Goal: Information Seeking & Learning: Check status

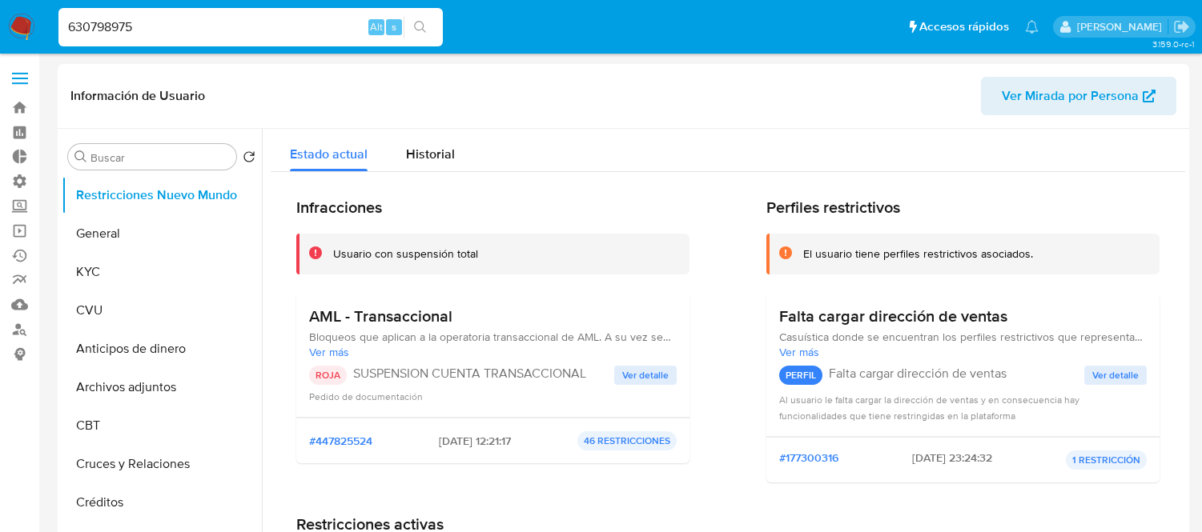
select select "10"
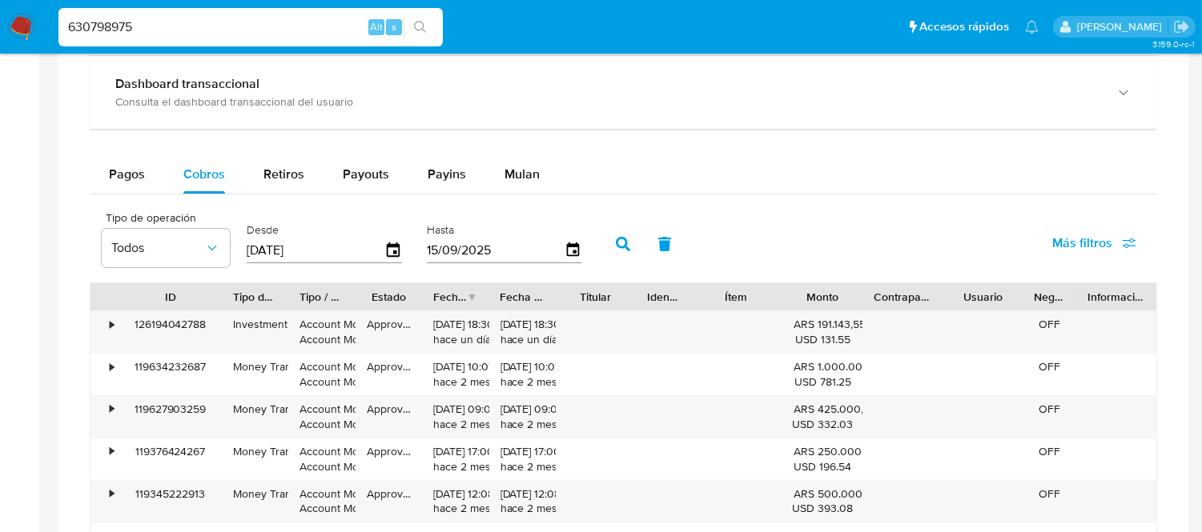
scroll to position [1447, 0]
type input "630798975"
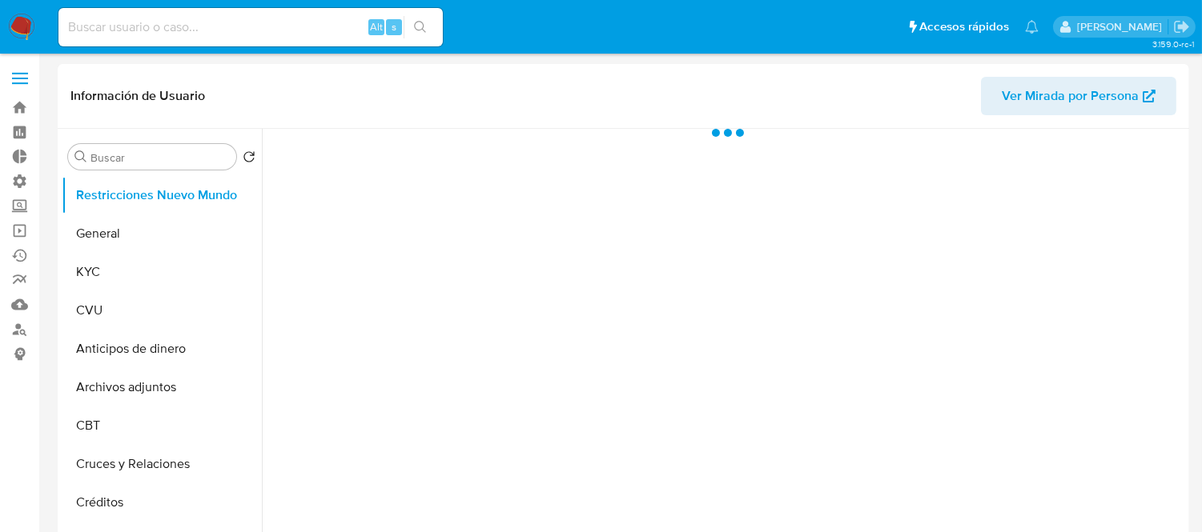
select select "10"
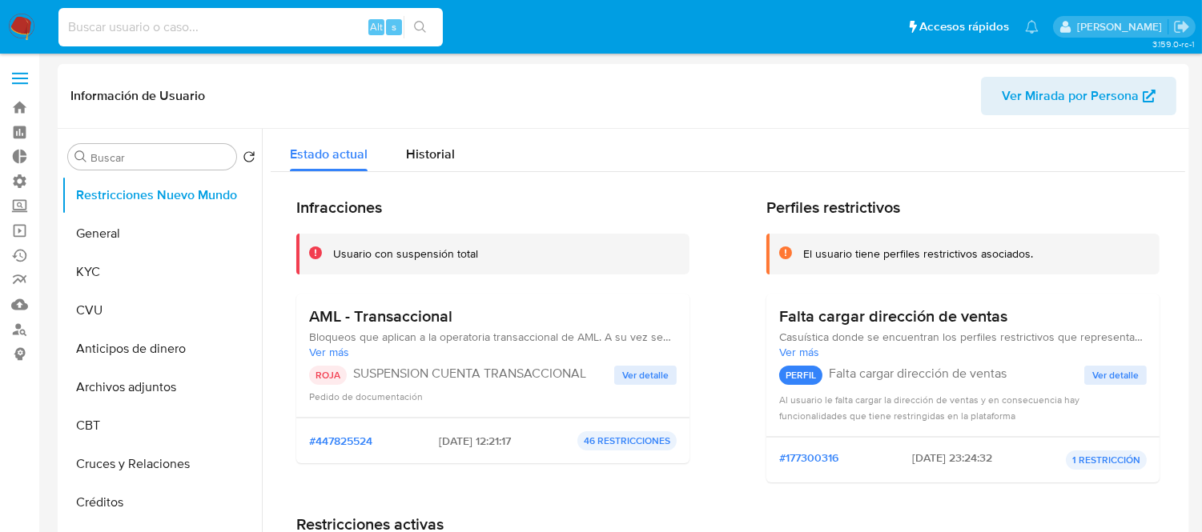
click at [208, 20] on input at bounding box center [250, 27] width 384 height 21
paste input "630798975"
type input "630798975"
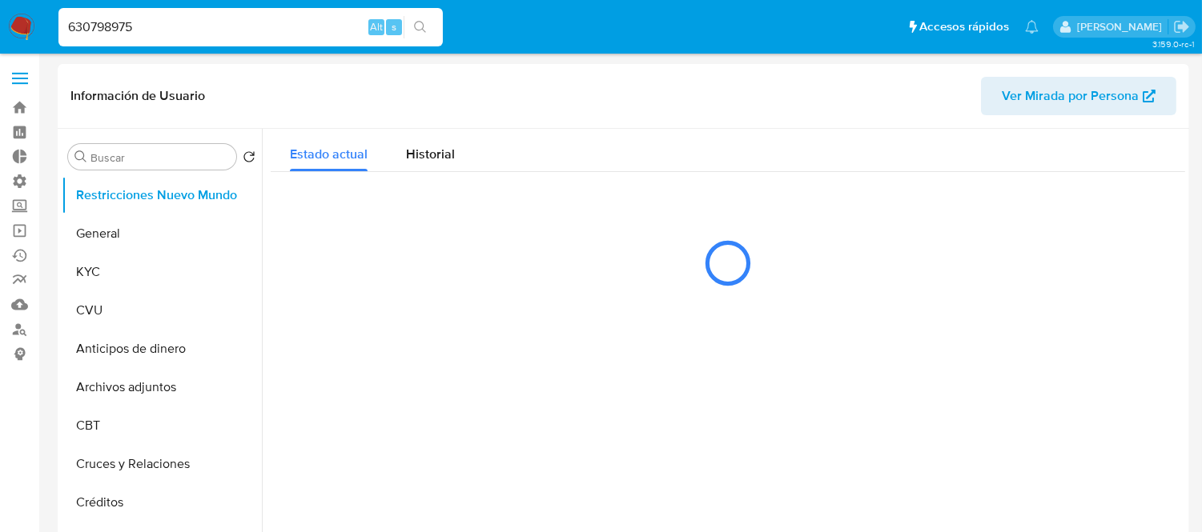
select select "10"
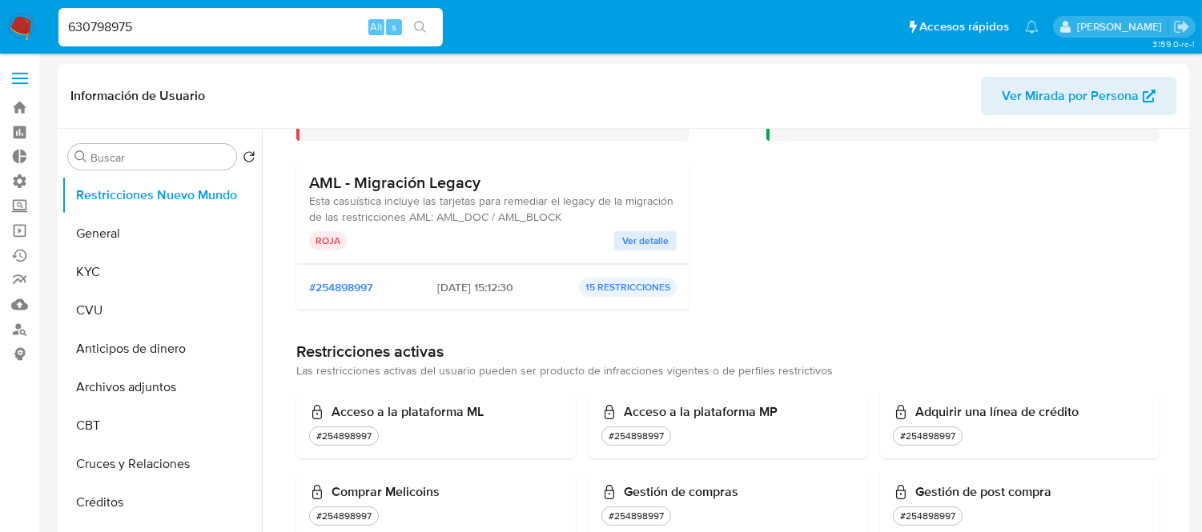
scroll to position [407, 0]
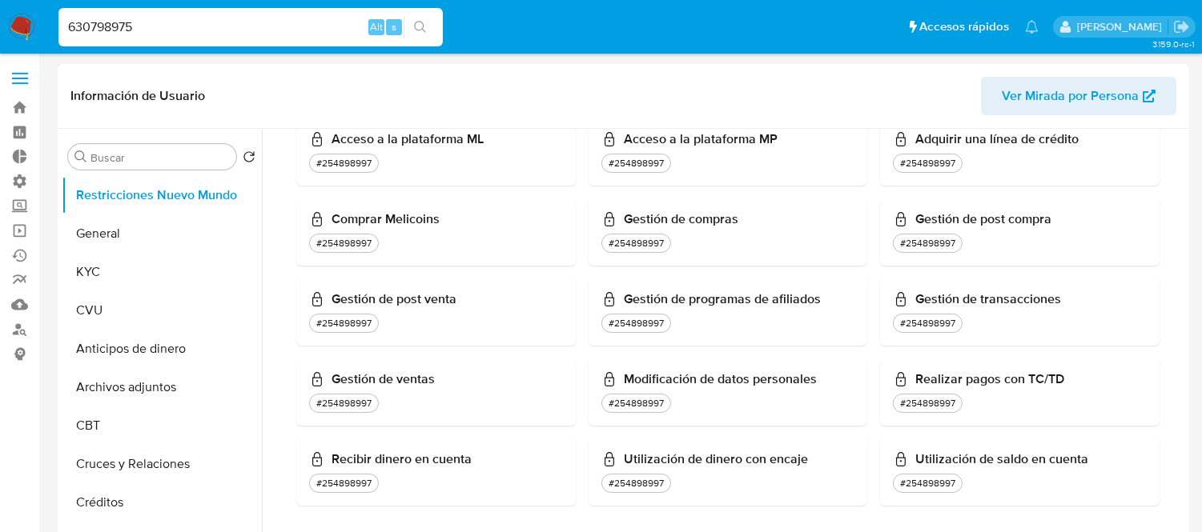
click at [496, 110] on header "Información de Usuario Ver Mirada por Persona" at bounding box center [622, 96] width 1105 height 38
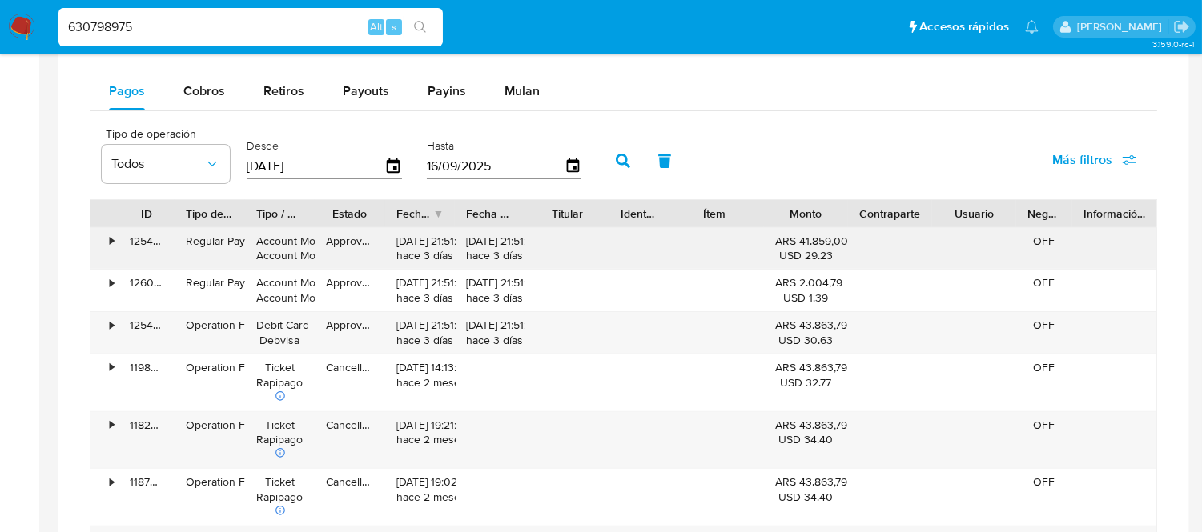
scroll to position [1007, 0]
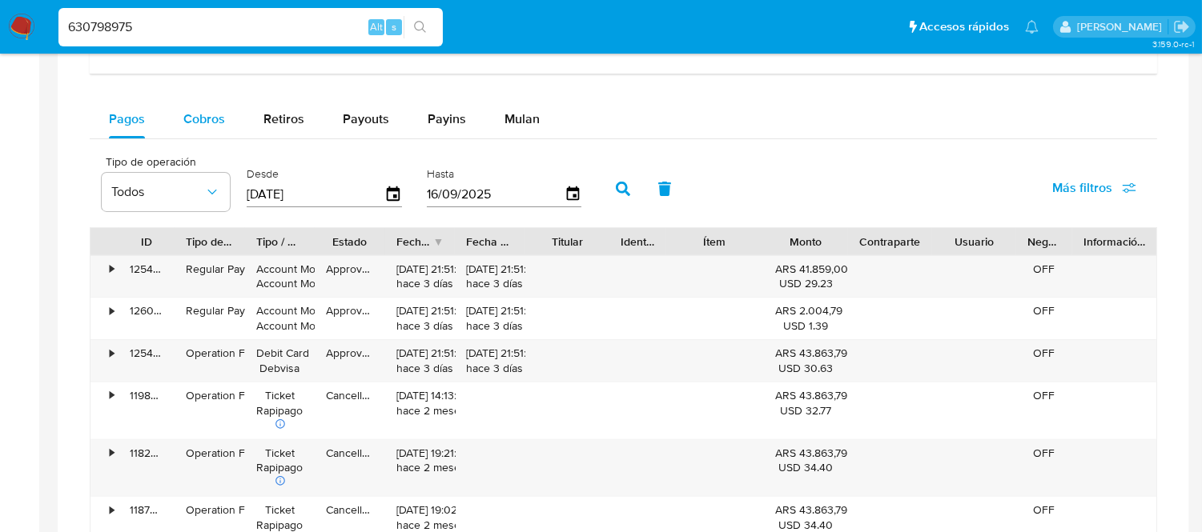
click at [211, 120] on span "Cobros" at bounding box center [204, 119] width 42 height 18
select select "10"
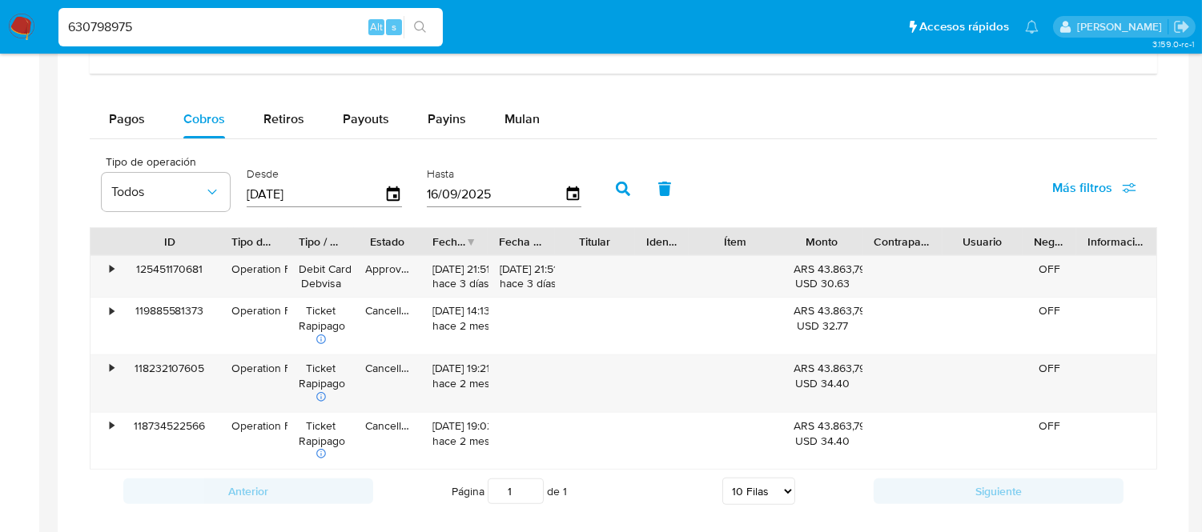
drag, startPoint x: 171, startPoint y: 243, endPoint x: 211, endPoint y: 249, distance: 39.6
click at [211, 249] on div at bounding box center [220, 241] width 29 height 27
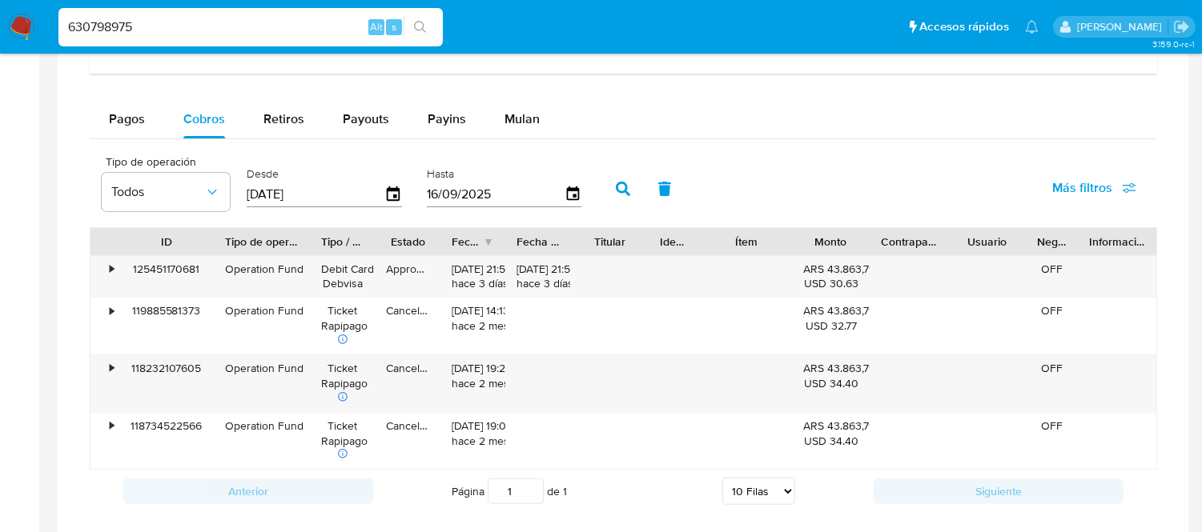
drag, startPoint x: 282, startPoint y: 241, endPoint x: 311, endPoint y: 241, distance: 28.8
click at [311, 241] on div at bounding box center [309, 241] width 29 height 27
click at [113, 274] on div "•" at bounding box center [112, 269] width 4 height 15
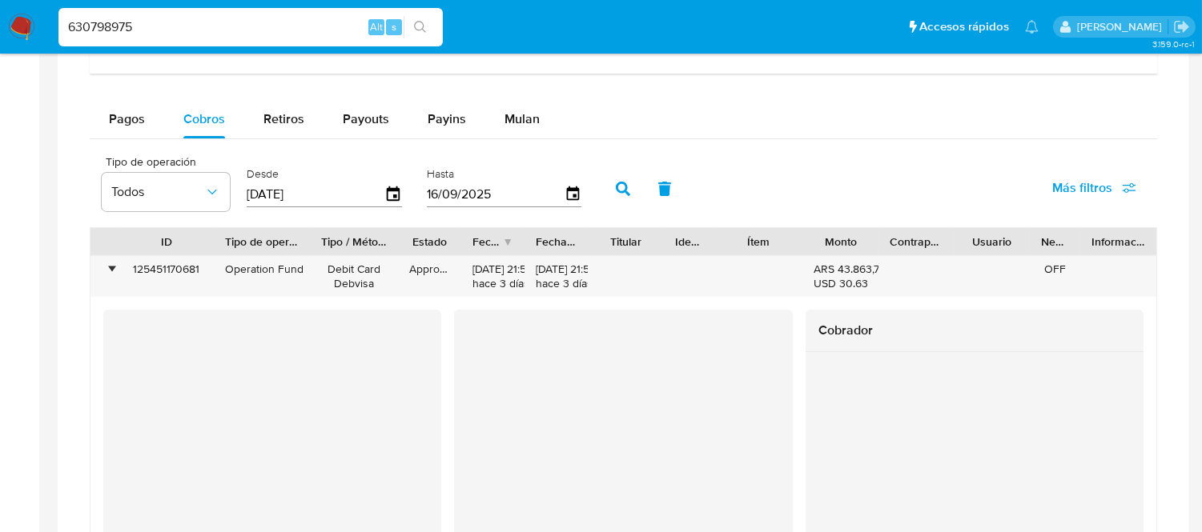
drag, startPoint x: 387, startPoint y: 249, endPoint x: 409, endPoint y: 250, distance: 22.4
click at [409, 250] on div at bounding box center [397, 241] width 29 height 27
click at [132, 110] on span "Pagos" at bounding box center [127, 119] width 36 height 18
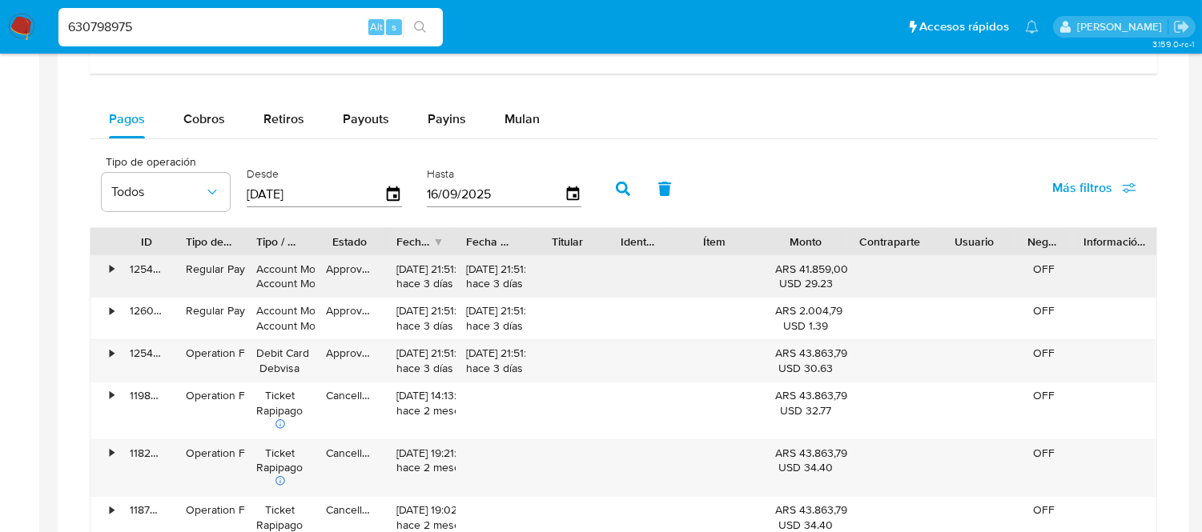
click at [110, 275] on div "•" at bounding box center [112, 269] width 4 height 15
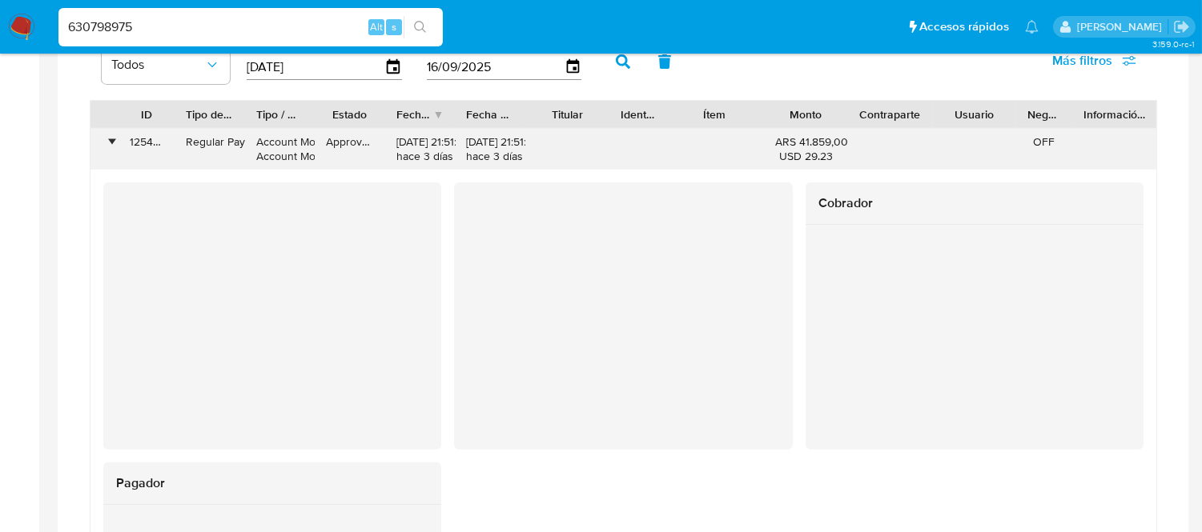
scroll to position [1097, 0]
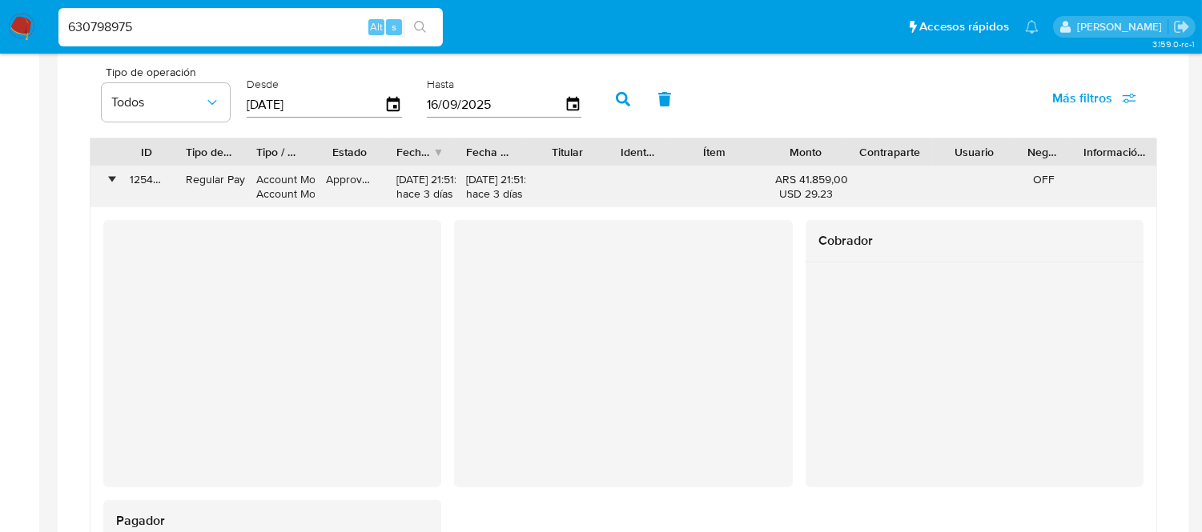
click at [114, 181] on div "•" at bounding box center [112, 179] width 4 height 15
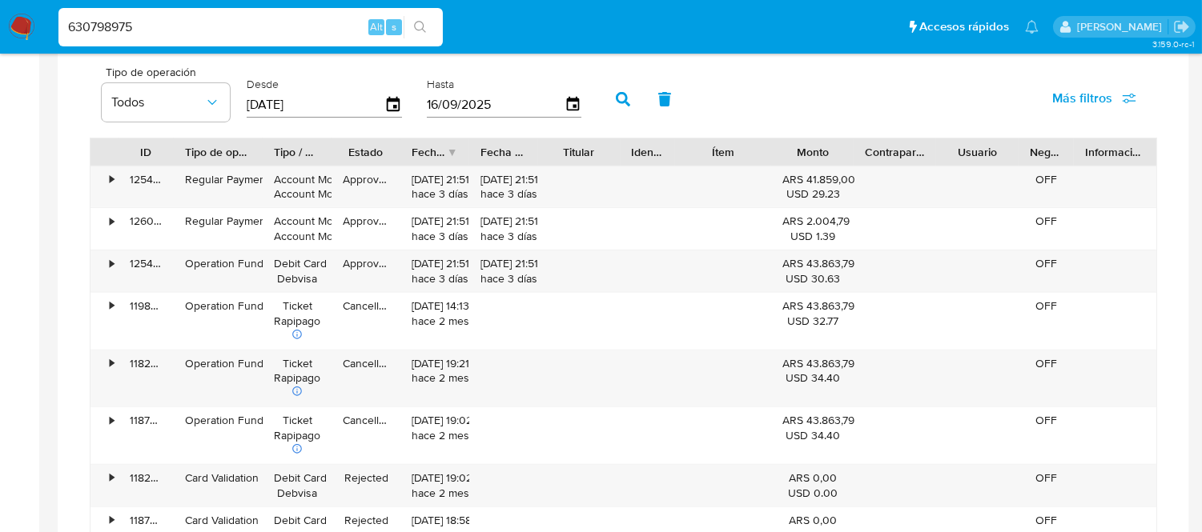
click at [265, 158] on div at bounding box center [262, 151] width 29 height 27
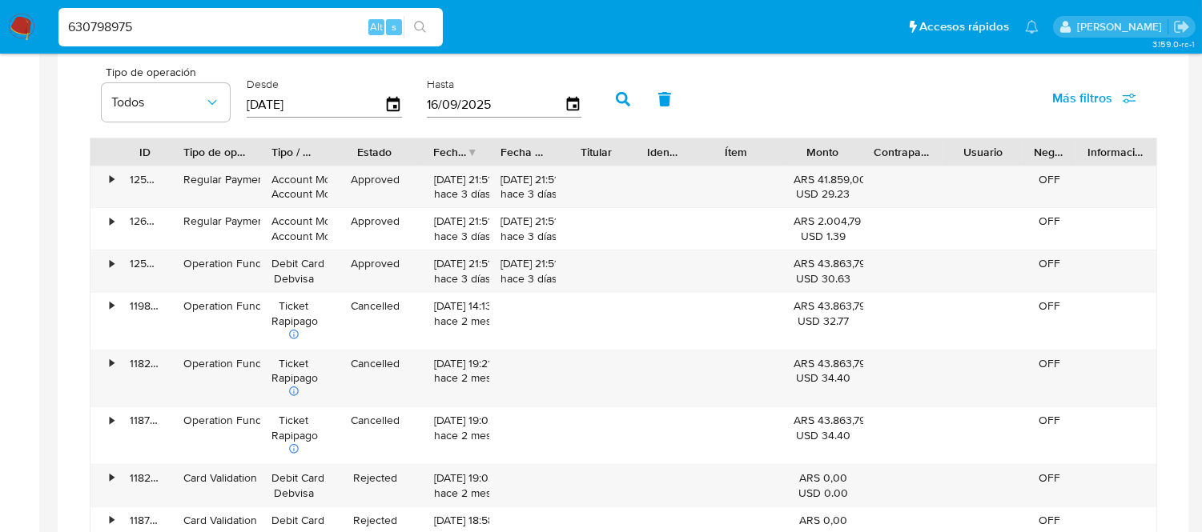
drag, startPoint x: 402, startPoint y: 150, endPoint x: 427, endPoint y: 149, distance: 24.9
click at [427, 149] on div at bounding box center [421, 151] width 29 height 27
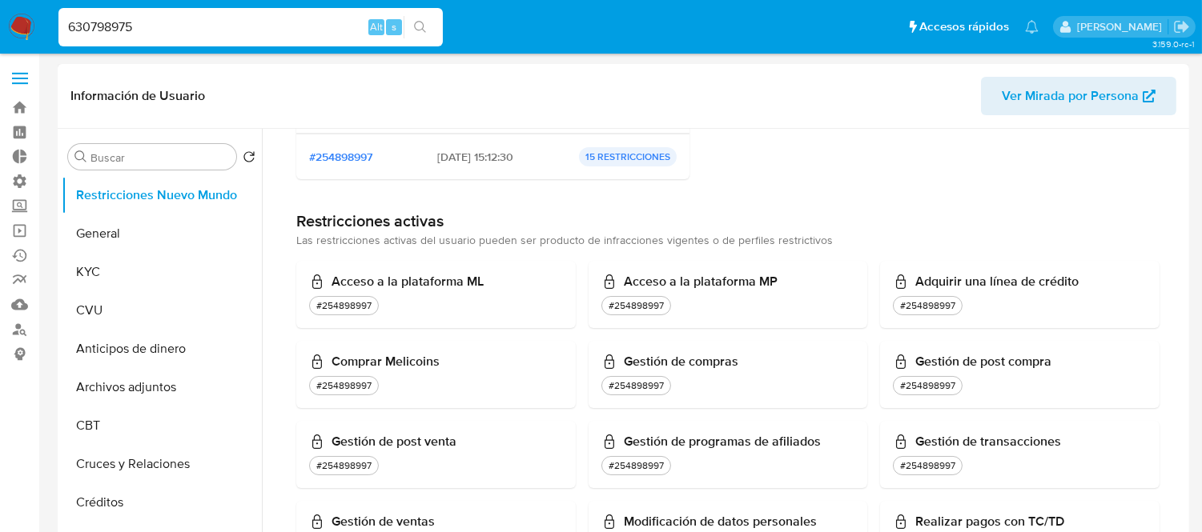
scroll to position [0, 0]
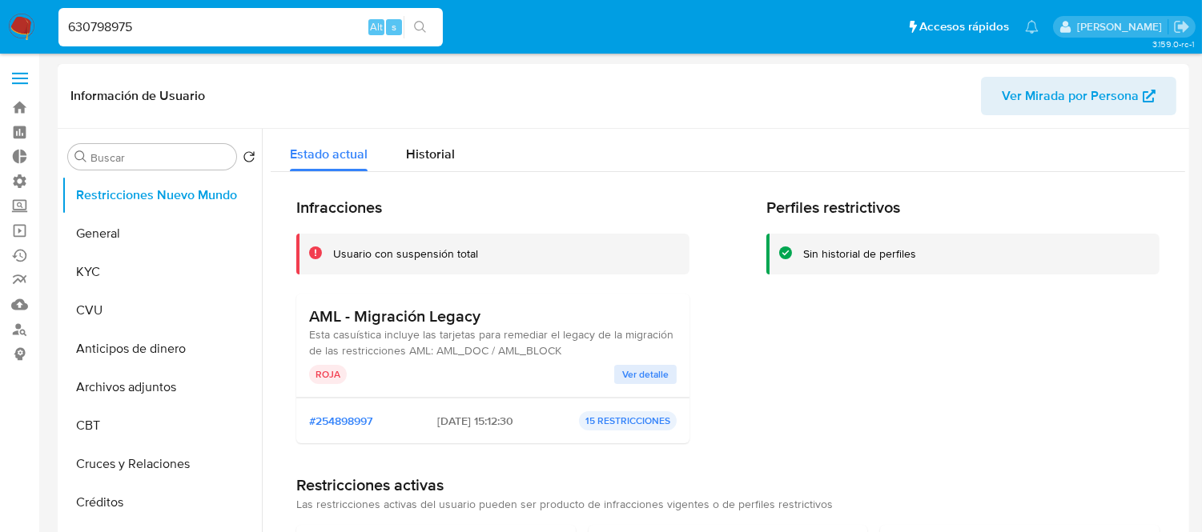
click at [623, 379] on span "Ver detalle" at bounding box center [645, 375] width 46 height 16
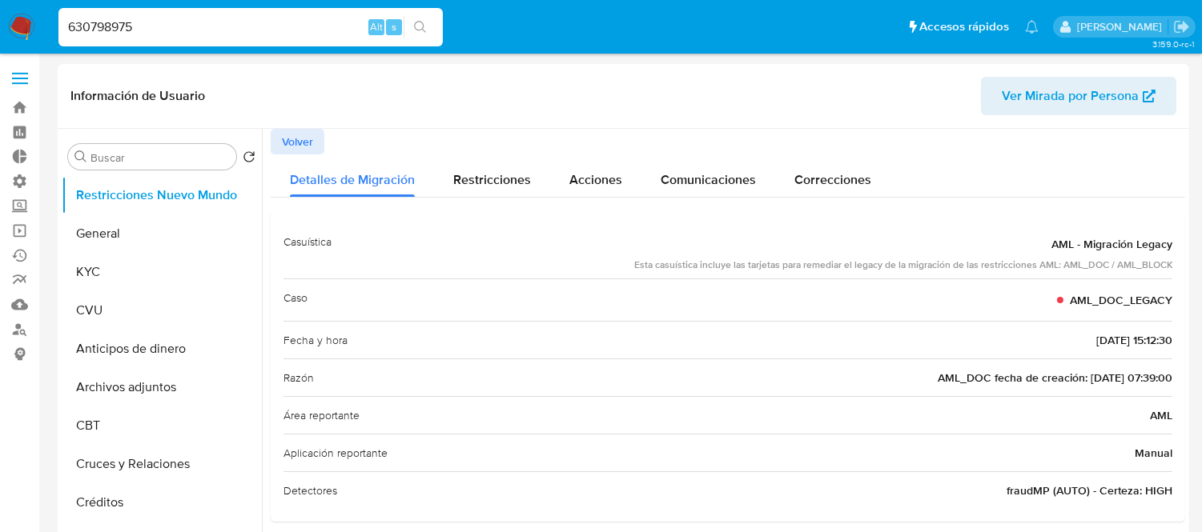
scroll to position [3, 0]
click at [301, 144] on span "Volver" at bounding box center [297, 138] width 31 height 22
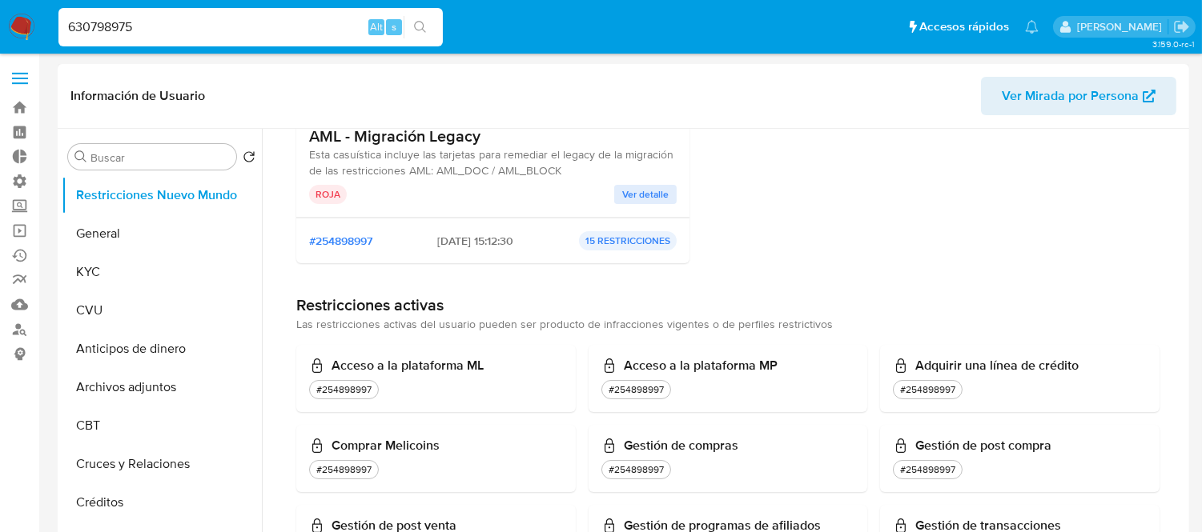
scroll to position [181, 0]
click at [174, 25] on input "630798975" at bounding box center [250, 27] width 384 height 21
paste input "1873507965"
type input "1873507965"
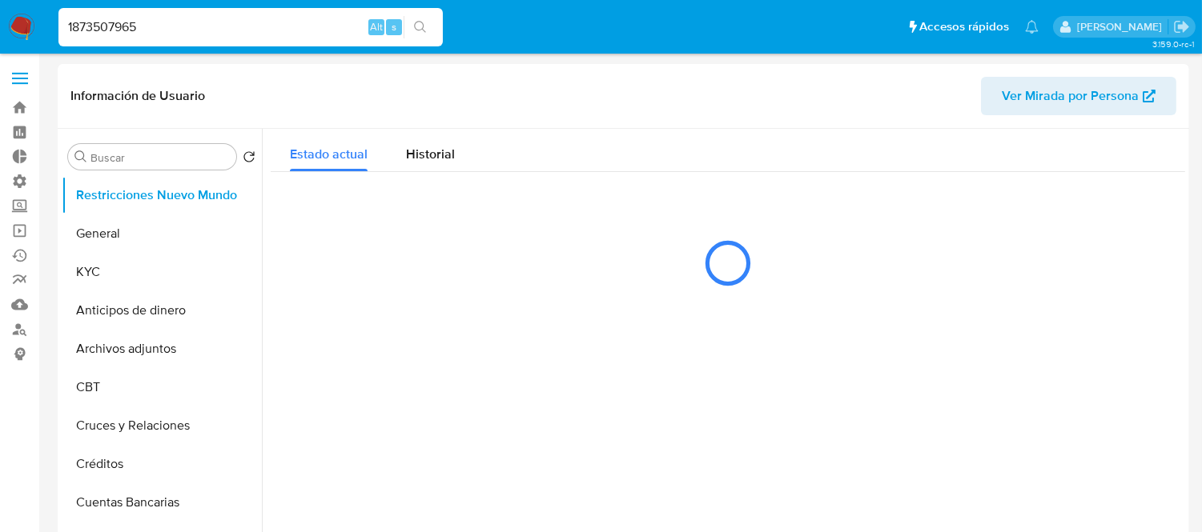
select select "10"
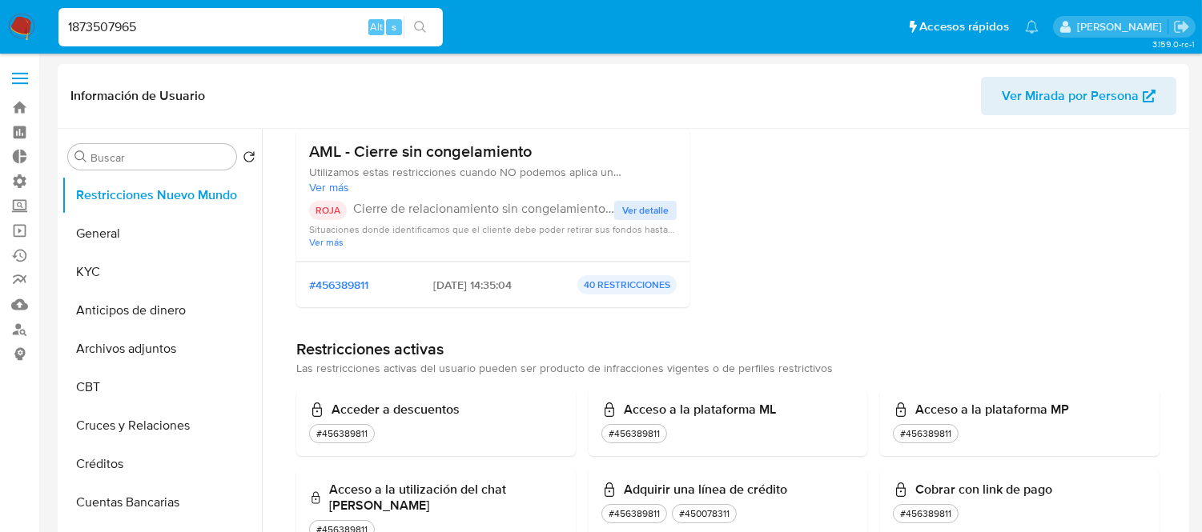
scroll to position [355, 0]
click at [668, 212] on button "Ver detalle" at bounding box center [645, 208] width 62 height 19
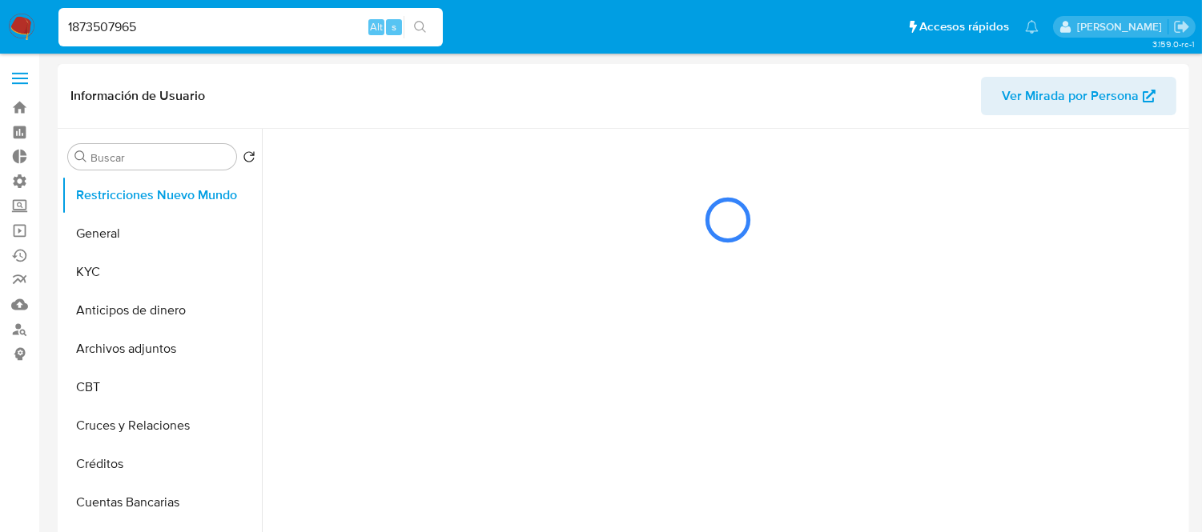
scroll to position [0, 0]
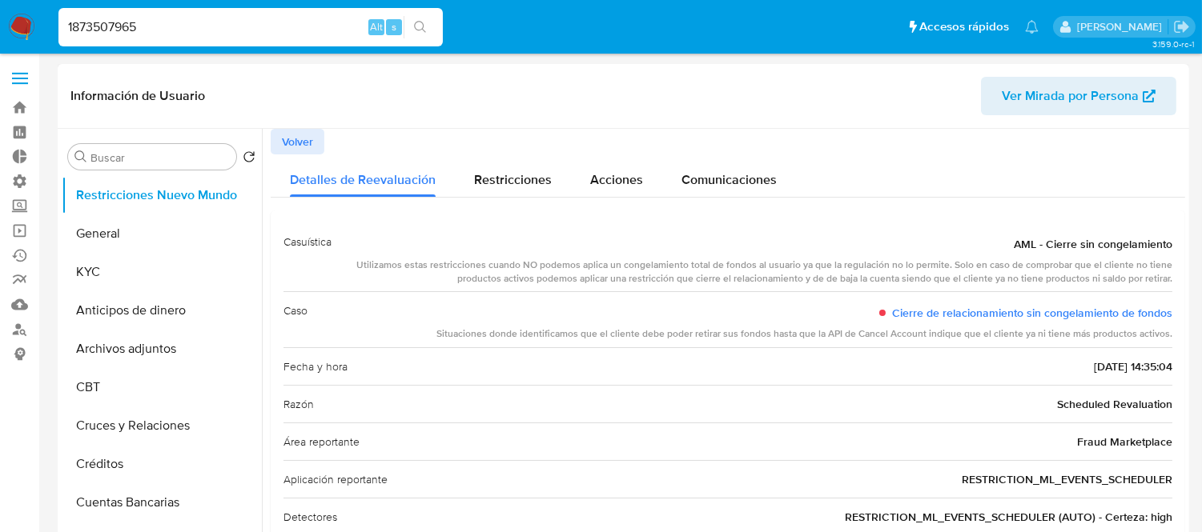
click at [285, 138] on span "Volver" at bounding box center [297, 141] width 31 height 22
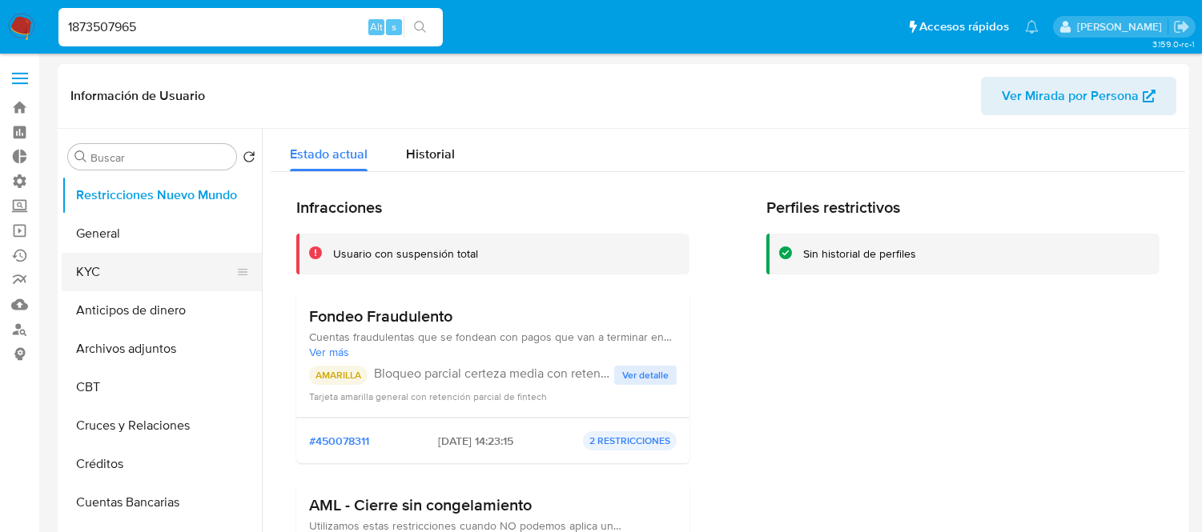
click at [110, 282] on button "KYC" at bounding box center [155, 272] width 187 height 38
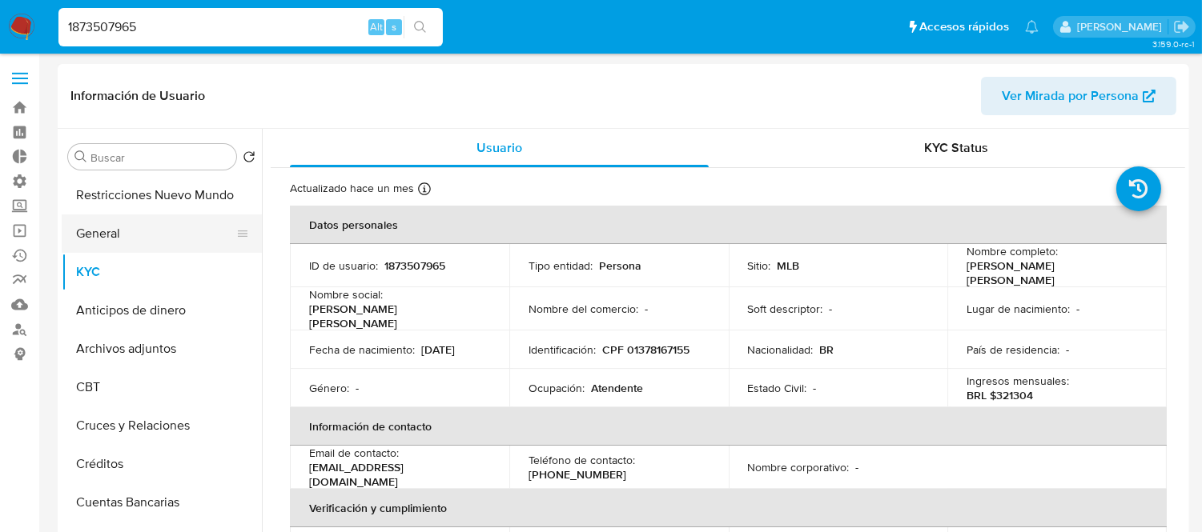
click at [108, 228] on button "General" at bounding box center [155, 234] width 187 height 38
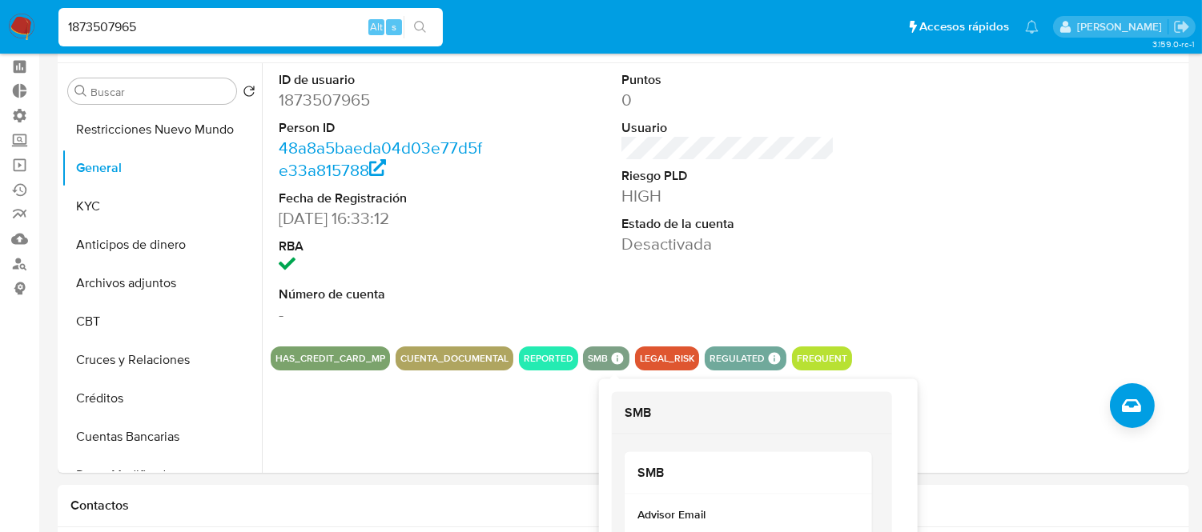
scroll to position [178, 0]
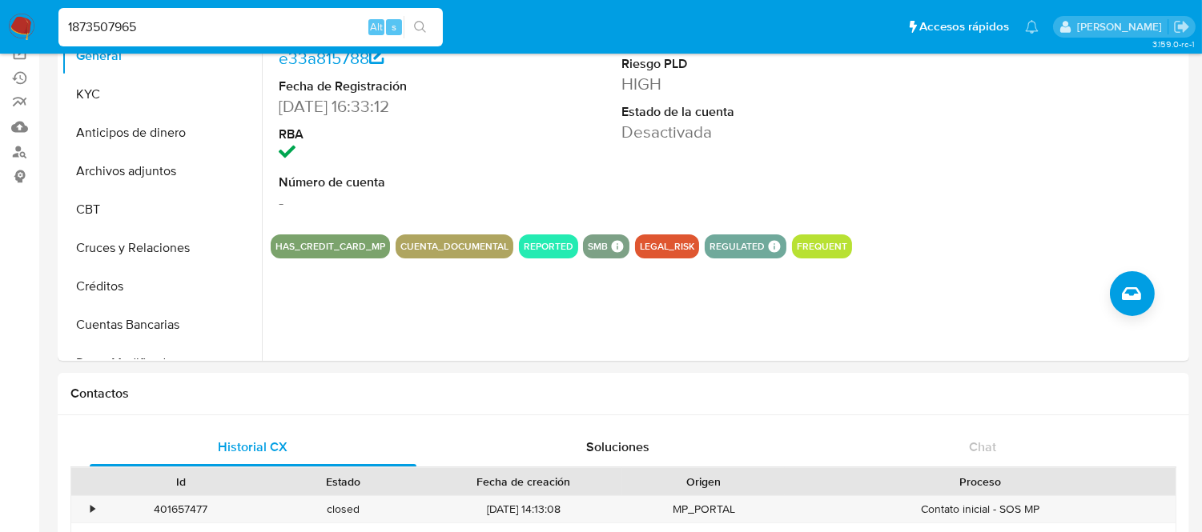
click at [251, 17] on input "1873507965" at bounding box center [250, 27] width 384 height 21
paste input "2562858921"
type input "2562858921"
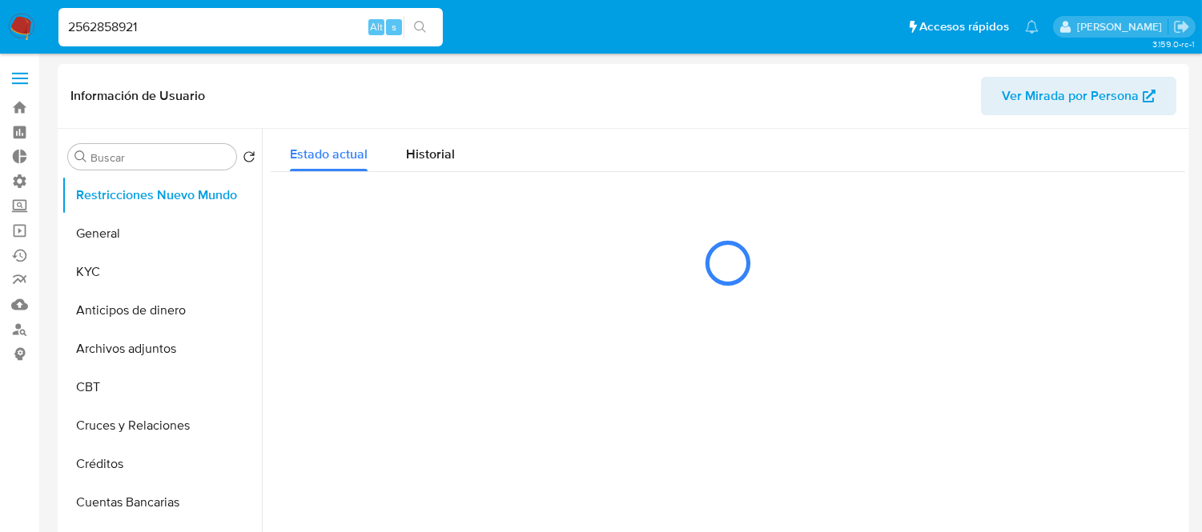
select select "10"
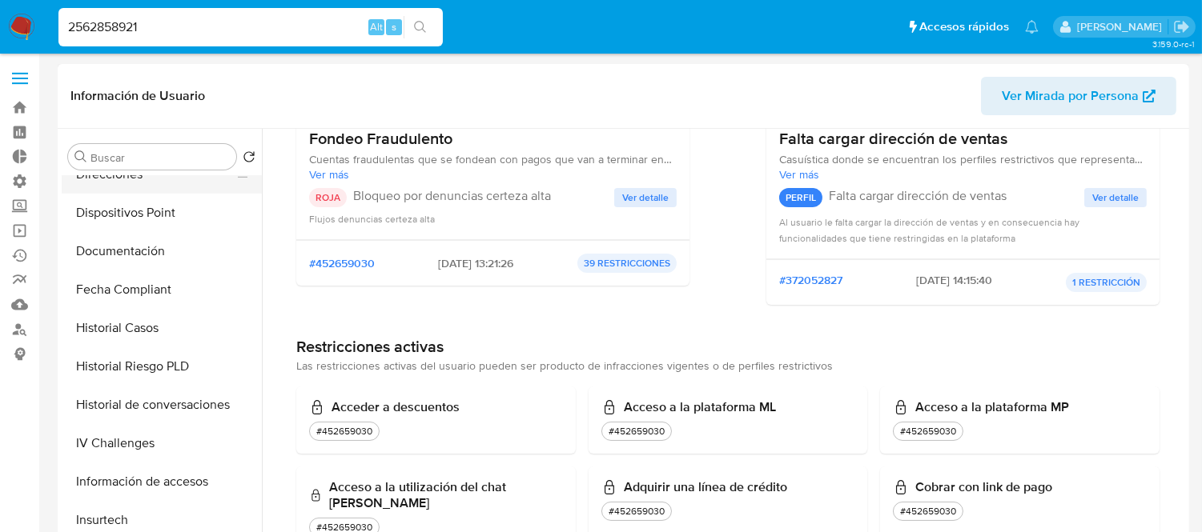
scroll to position [444, 0]
click at [123, 312] on button "Historial Casos" at bounding box center [155, 327] width 187 height 38
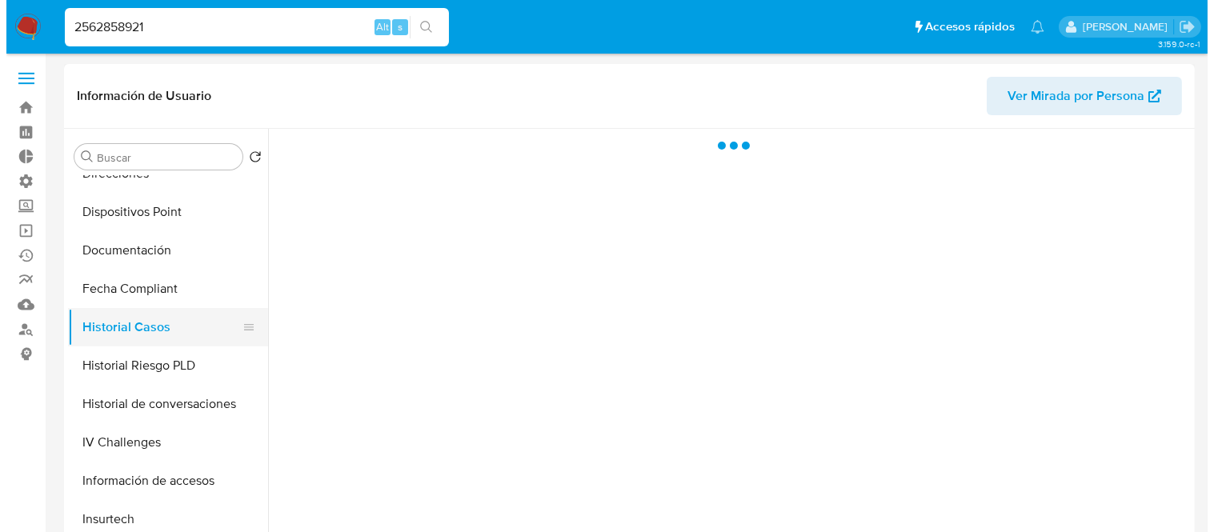
scroll to position [0, 0]
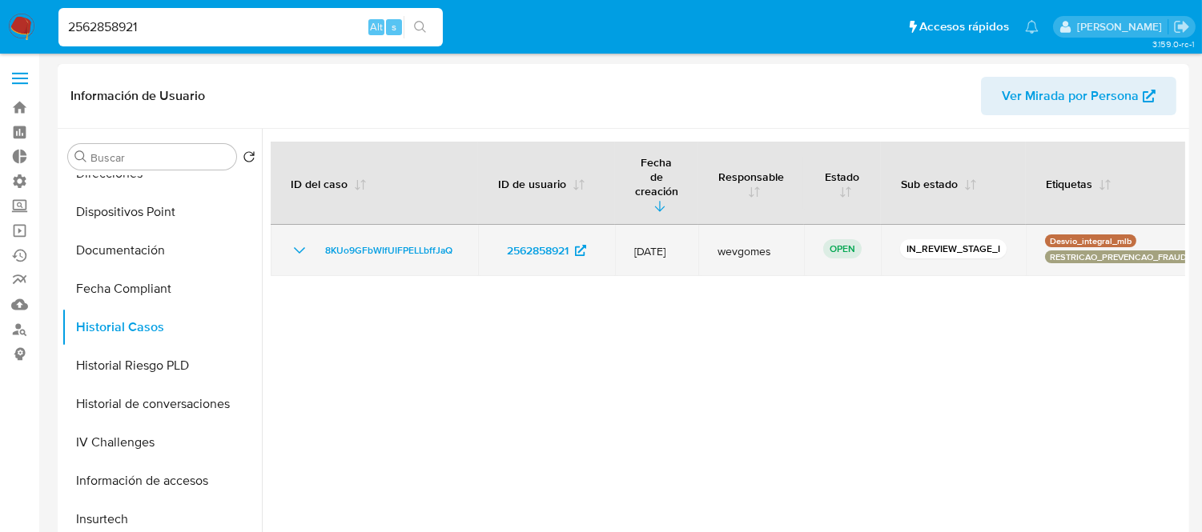
drag, startPoint x: 313, startPoint y: 228, endPoint x: 479, endPoint y: 218, distance: 166.0
click at [479, 225] on tr "8KUo9GFbWIfUIFPELLbffJaQ 2562858921 12/Sept/2025 wevgomes OPEN IN_REVIEW_STAGE_…" at bounding box center [746, 250] width 950 height 51
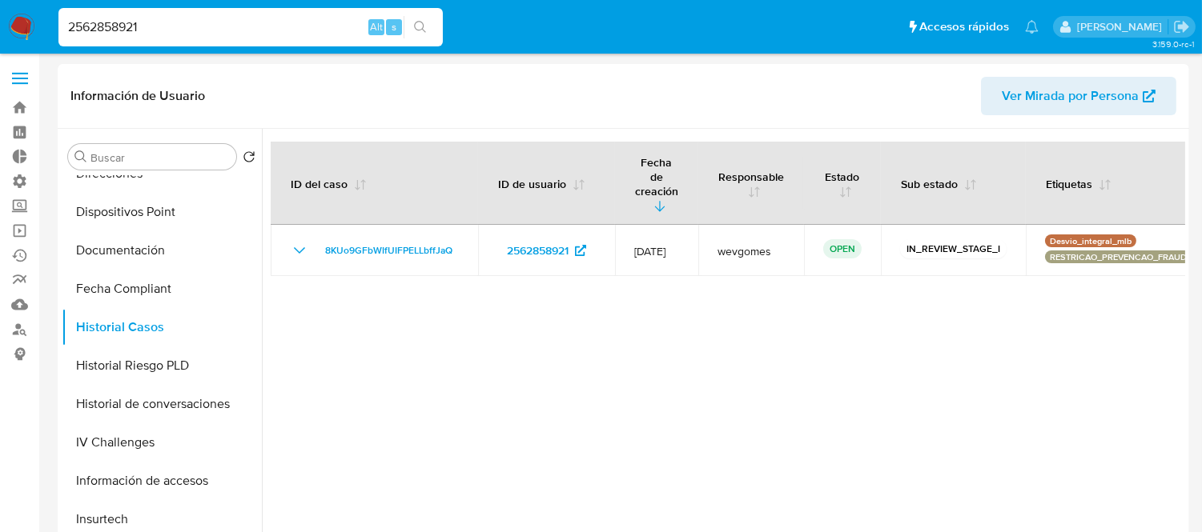
click at [107, 29] on input "2562858921" at bounding box center [250, 27] width 384 height 21
paste input "pUiBYzO8xA5T4aQBhsowdPKK"
type input "pUiBYzO8xA5T4aQBhsowdPKK"
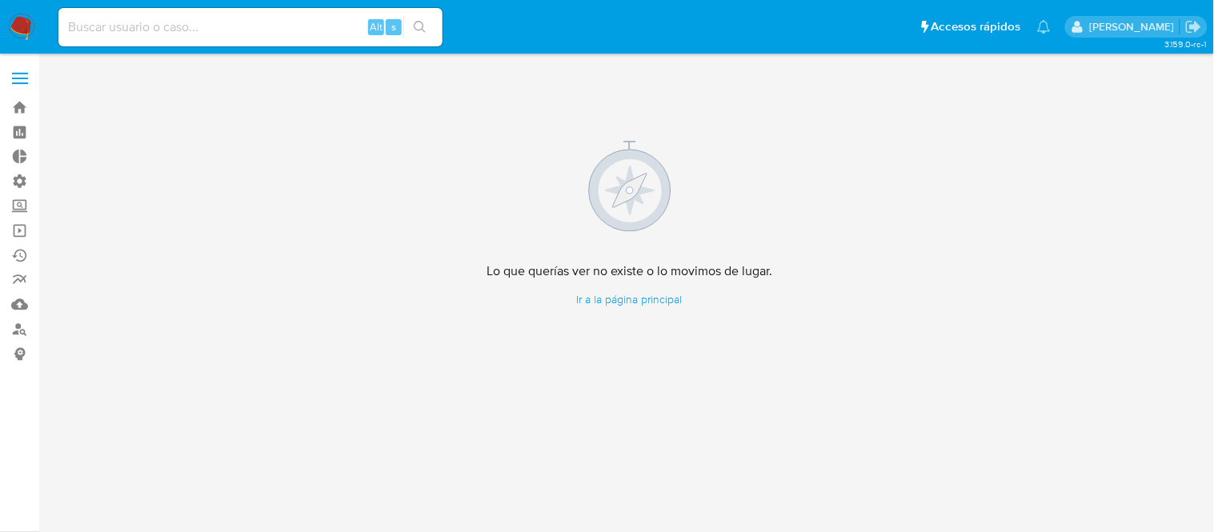
click at [24, 36] on img at bounding box center [21, 27] width 27 height 27
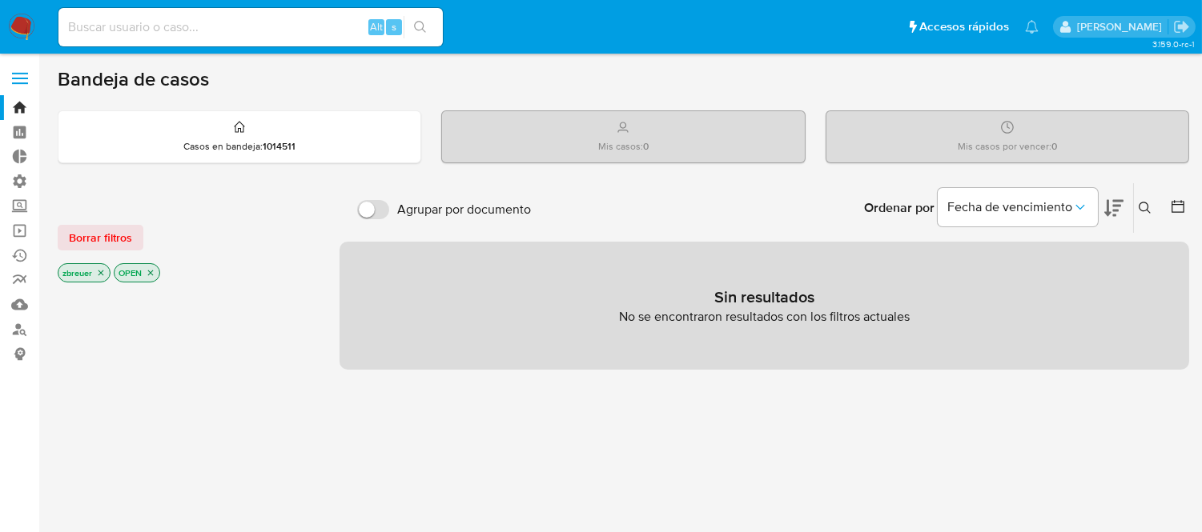
click at [218, 19] on input at bounding box center [250, 27] width 384 height 21
paste input "pUiBYzO8xA5T4aQBhsowdPKK"
type input "pUiBYzO8xA5T4aQBhsowdPKK"
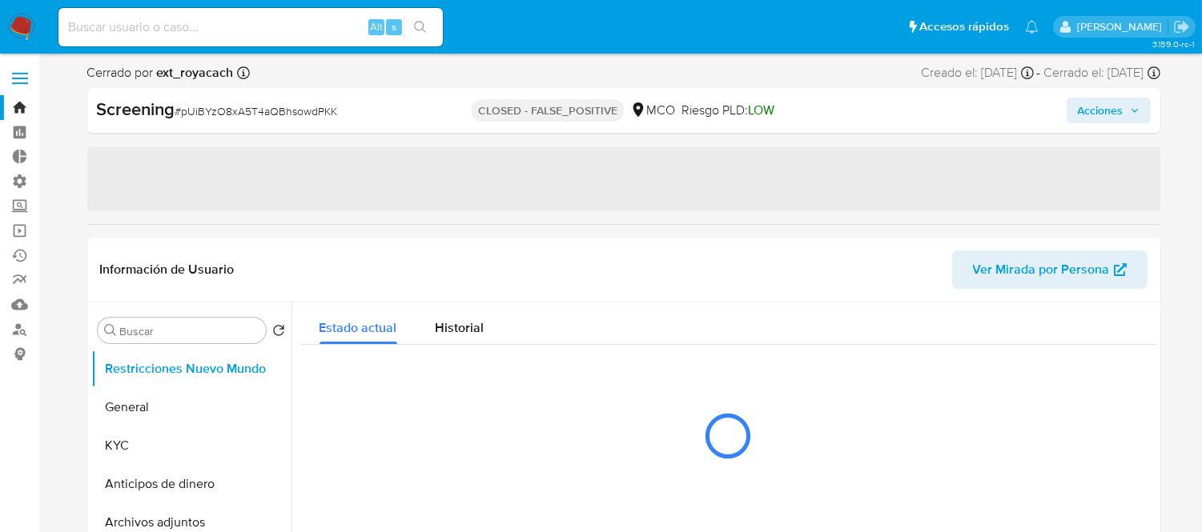
select select "10"
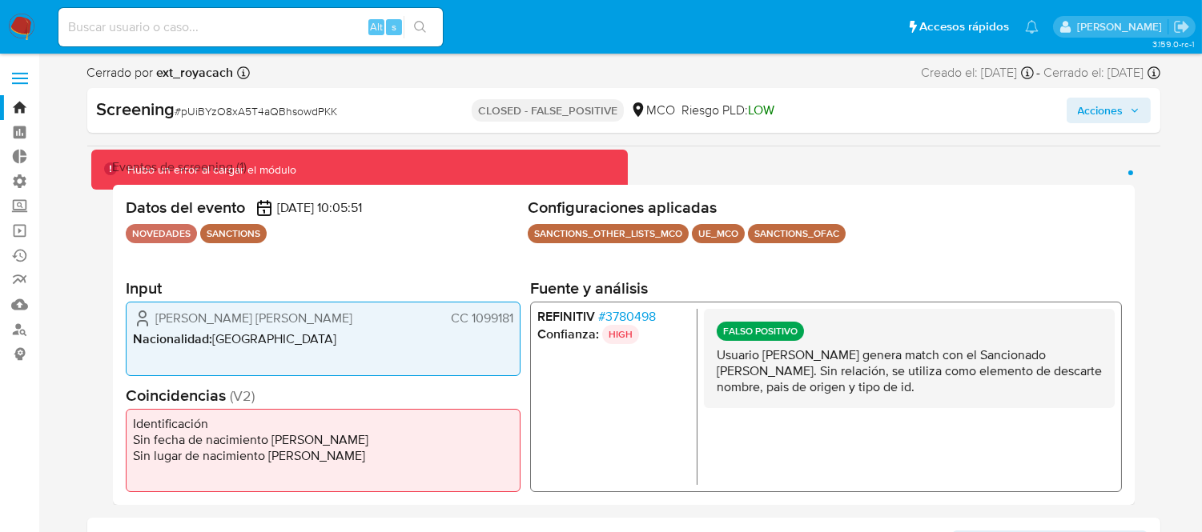
click at [155, 32] on input at bounding box center [250, 27] width 384 height 21
paste input "pUiBYzO8xA5T4aQBhsowdPKK"
type input "pUiBYzO8xA5T4aQBhsowdPKK"
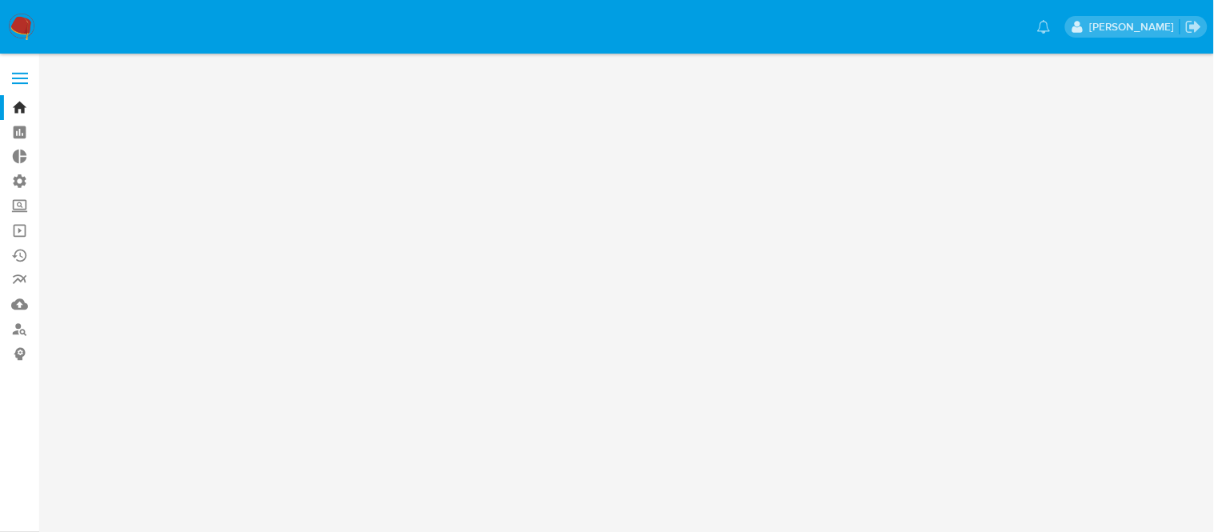
click at [24, 30] on img at bounding box center [21, 27] width 27 height 27
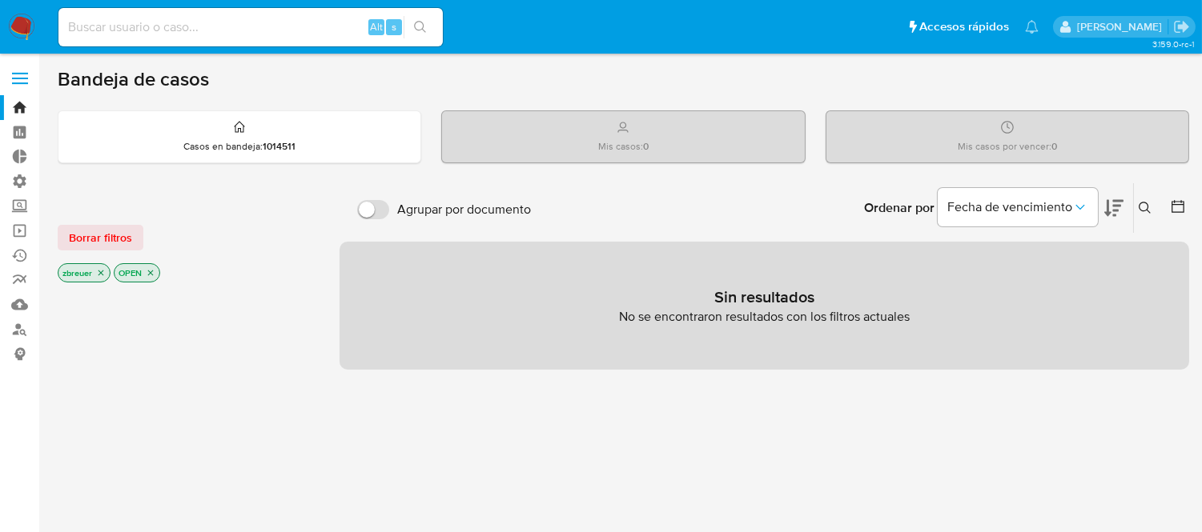
click at [99, 34] on input at bounding box center [250, 27] width 384 height 21
paste input "pUiBYzO8xA5T4aQBhsowdPKK"
type input "pUiBYzO8xA5T4aQBhsowdPKK"
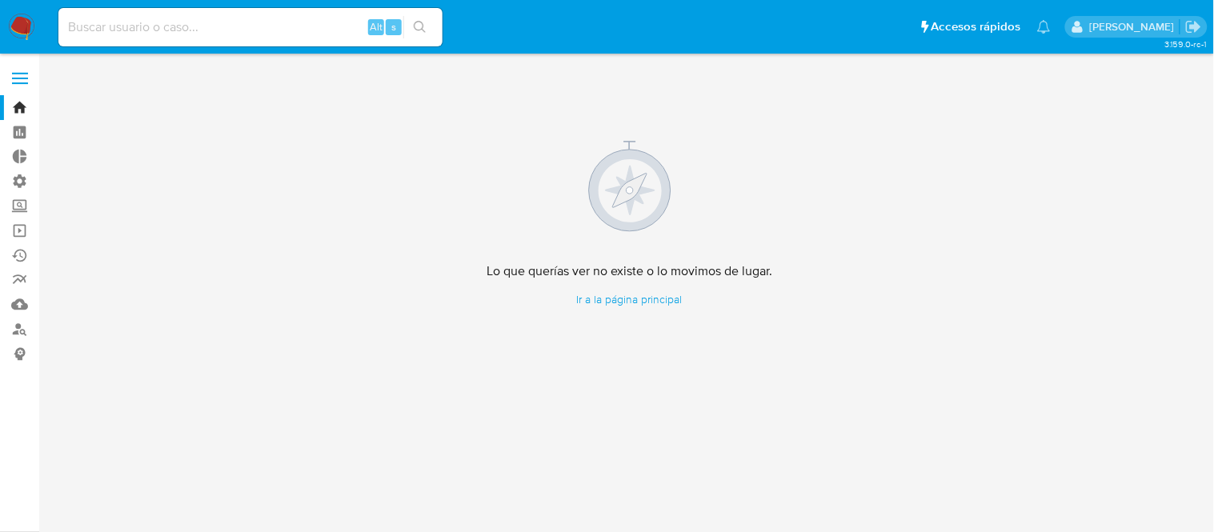
click at [10, 74] on label at bounding box center [20, 79] width 40 height 34
click at [0, 0] on input "checkbox" at bounding box center [0, 0] width 0 height 0
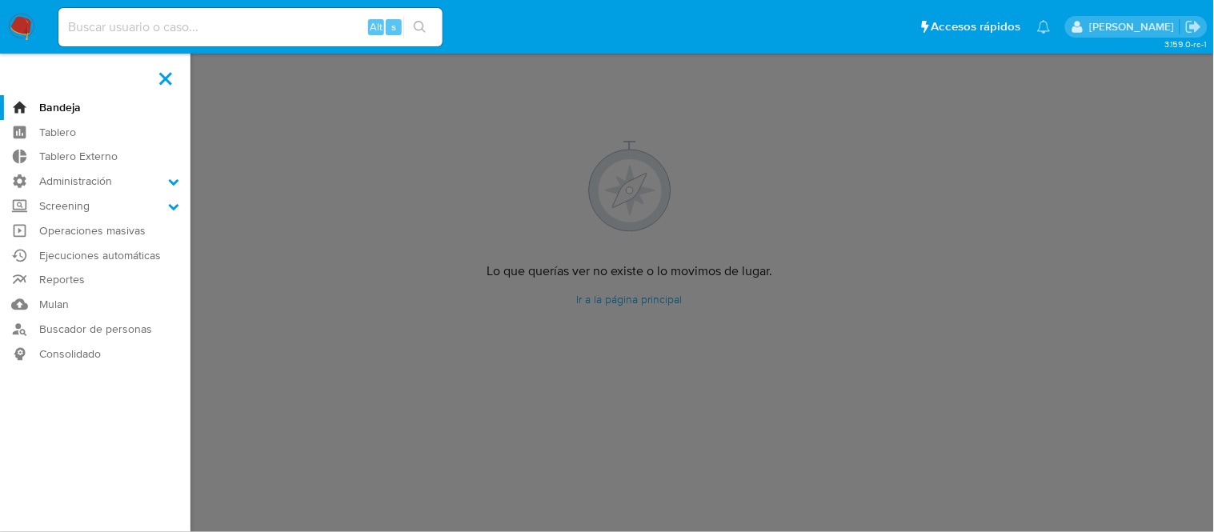
click at [17, 36] on img at bounding box center [21, 27] width 27 height 27
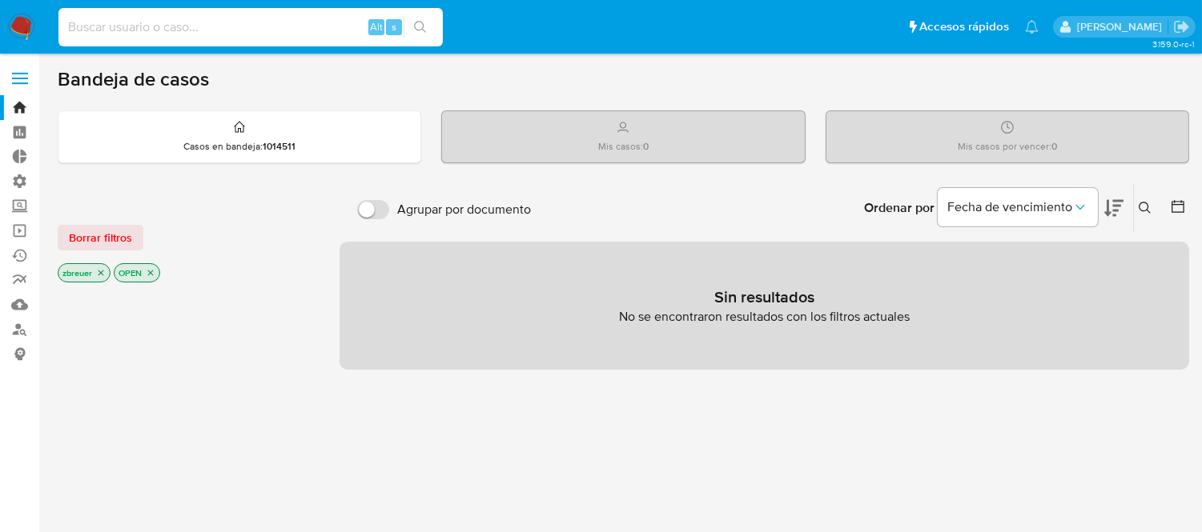
click at [179, 25] on input at bounding box center [250, 27] width 384 height 21
paste input "pUiBYzO8xA5T4aQBhsowdPKK"
type input "pUiBYzO8xA5T4aQBhsowdPKK"
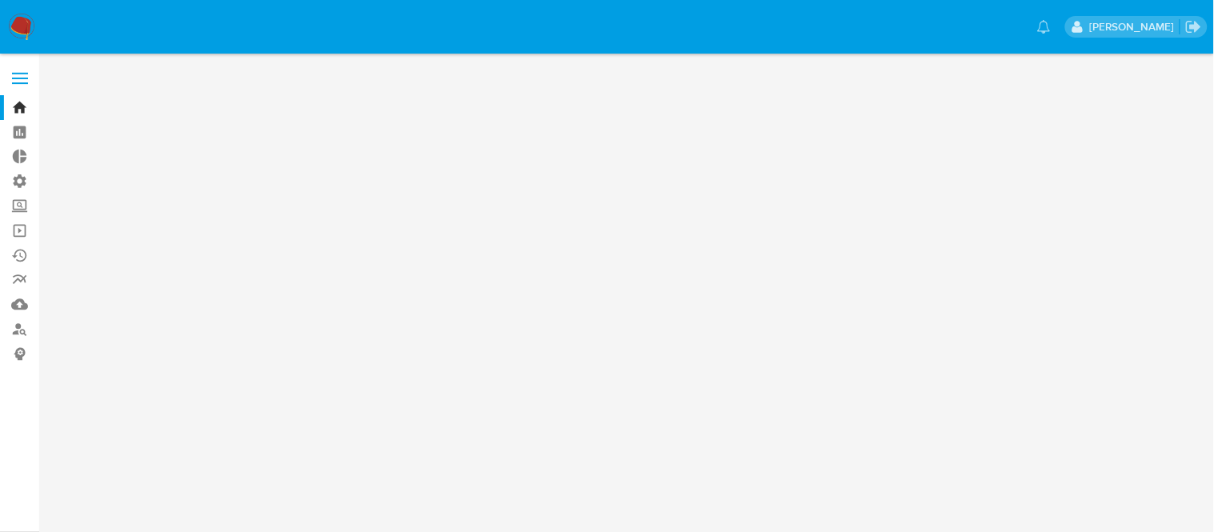
click at [9, 83] on label at bounding box center [20, 79] width 40 height 34
click at [0, 0] on input "checkbox" at bounding box center [0, 0] width 0 height 0
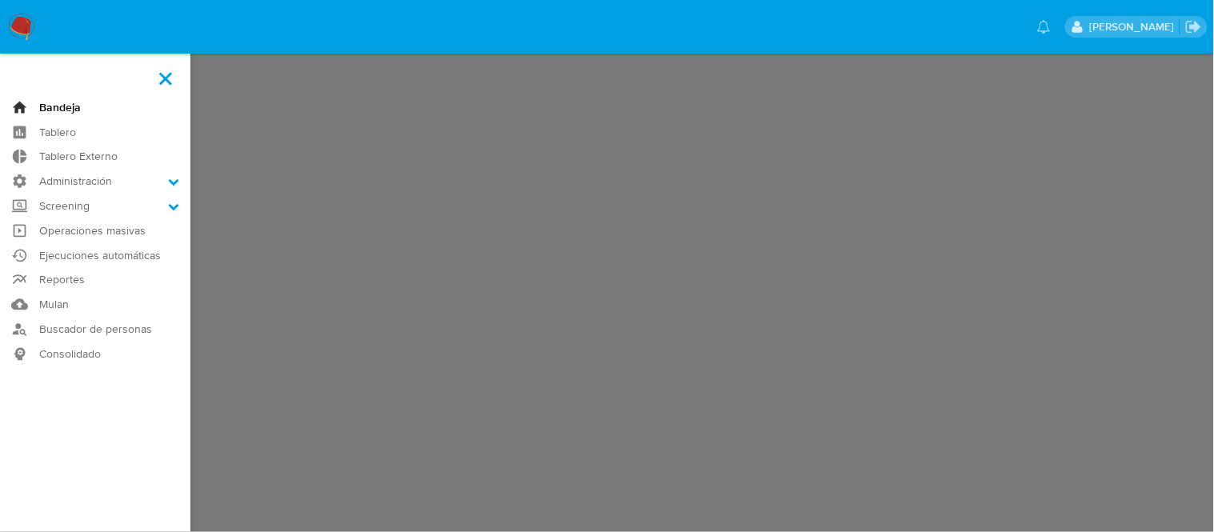
click at [77, 110] on link "Bandeja" at bounding box center [95, 107] width 191 height 25
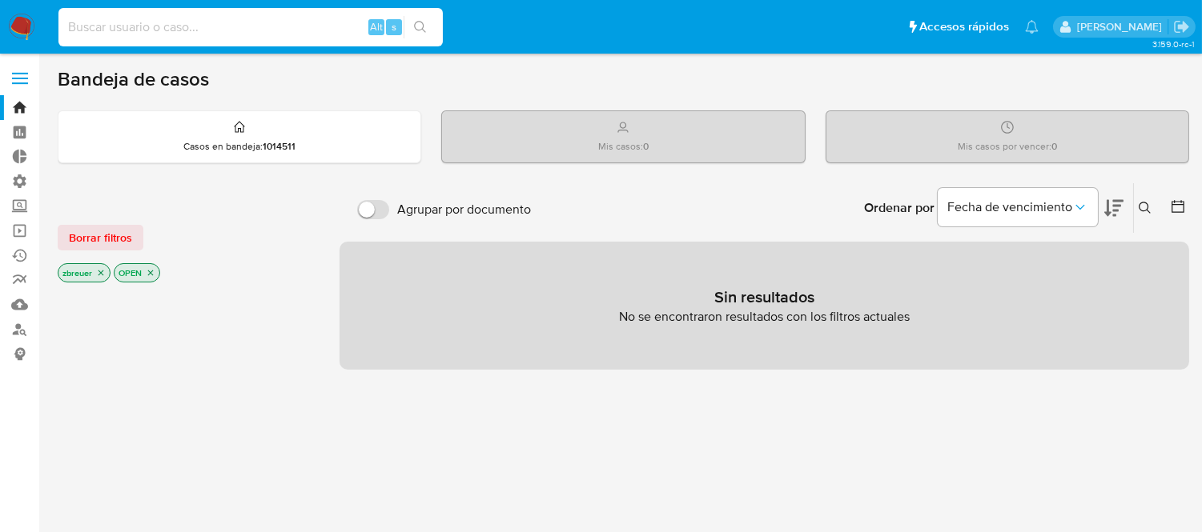
click at [158, 33] on input at bounding box center [250, 27] width 384 height 21
paste input "pUiBYzO8xA5T4aQBhsowdPKK"
type input "pUiBYzO8xA5T4aQBhsowdPKK"
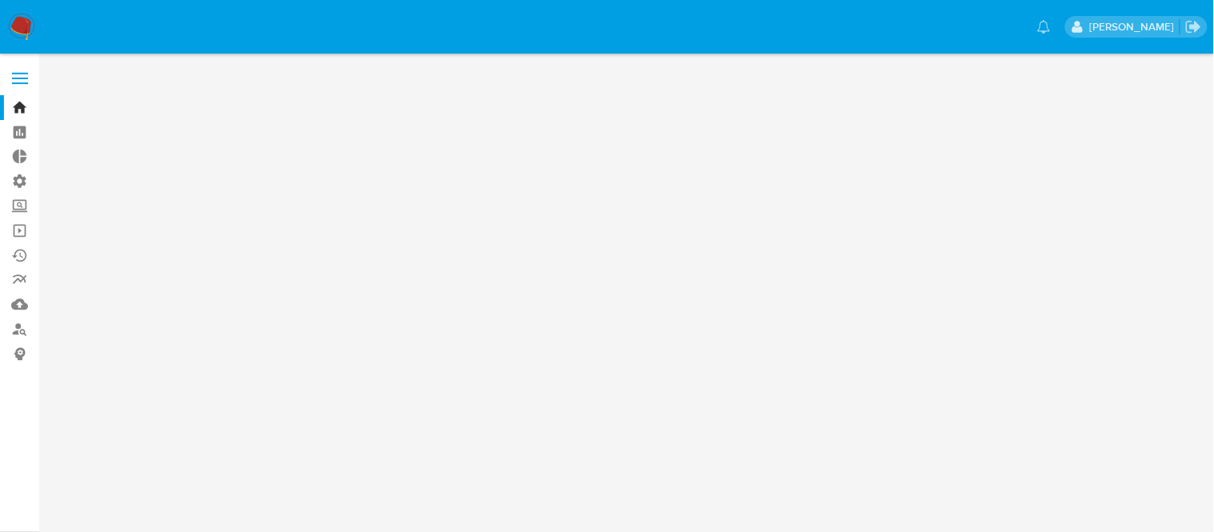
click at [306, 203] on main at bounding box center [607, 266] width 1214 height 532
click at [14, 26] on img at bounding box center [21, 27] width 27 height 27
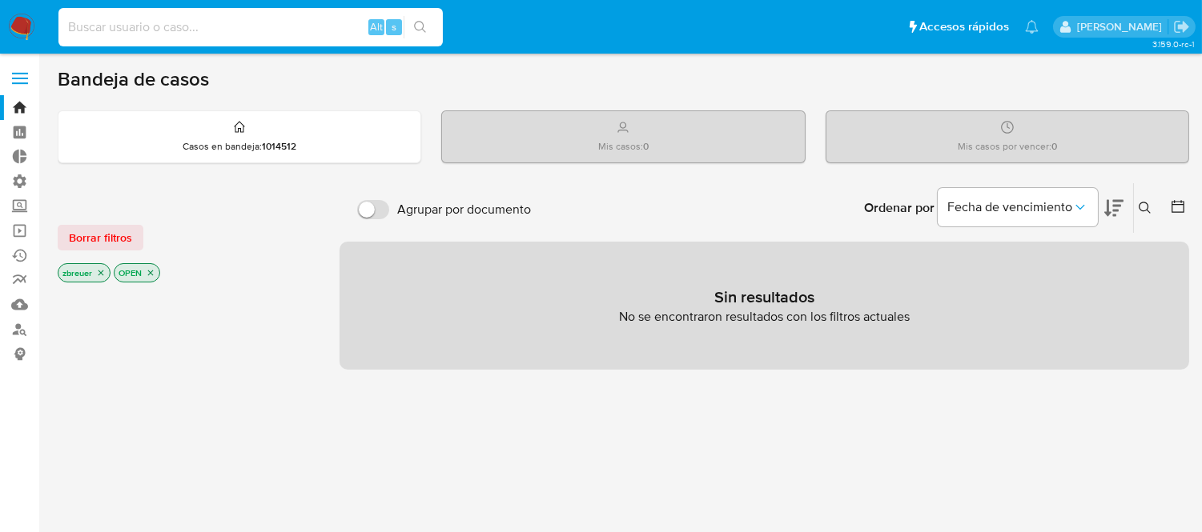
click at [190, 27] on input at bounding box center [250, 27] width 384 height 21
paste input "TBcQkeWlTk5wGBQA2pyybvfL"
type input "TBcQkeWlTk5wGBQA2pyybvfL"
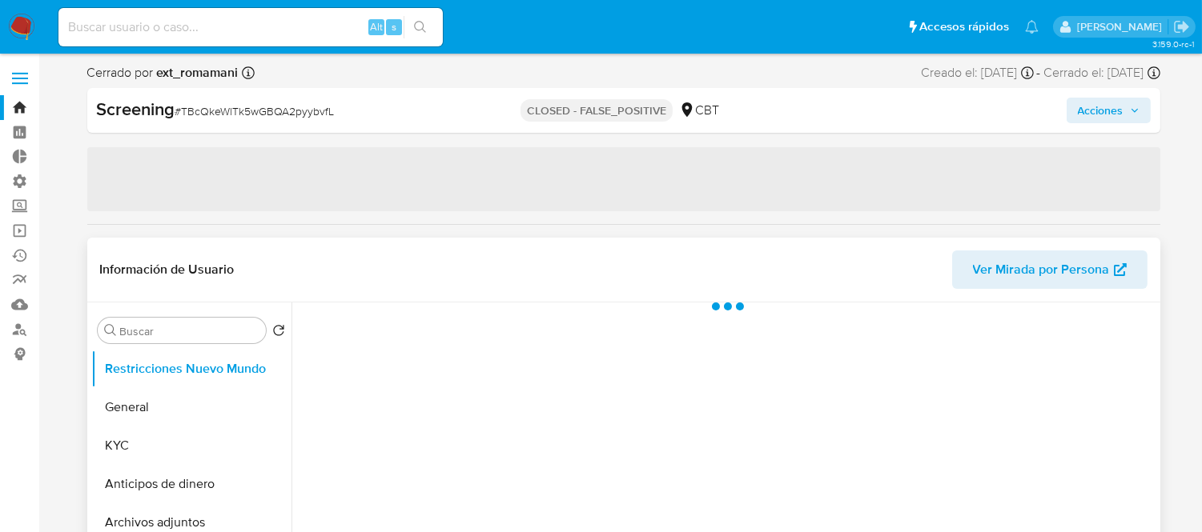
select select "10"
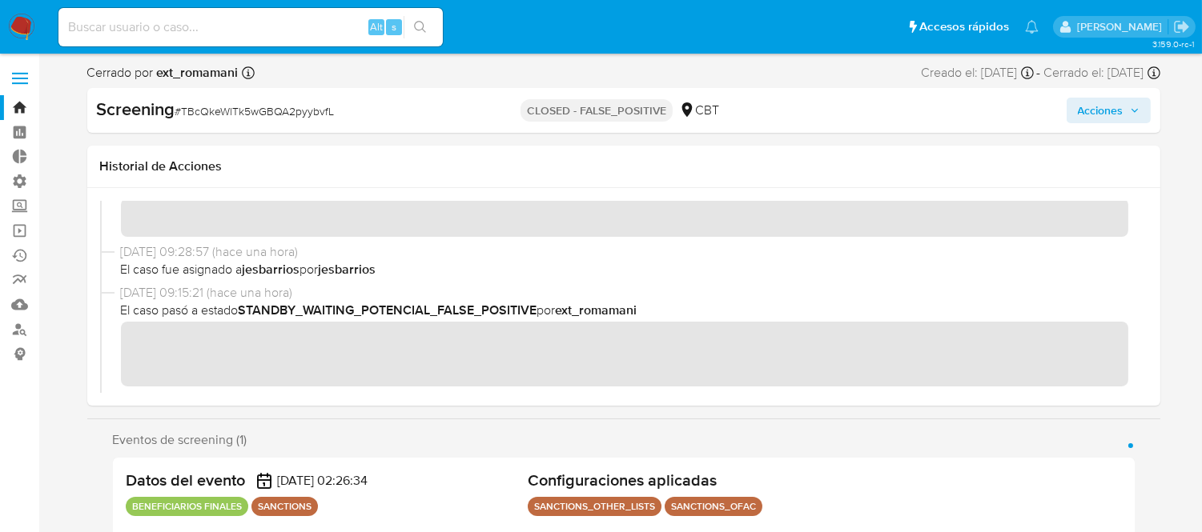
click at [243, 34] on input at bounding box center [250, 27] width 384 height 21
paste input "8KUo9GFbWIfUIFPELLbffJaQ"
type input "8KUo9GFbWIfUIFPELLbffJaQ"
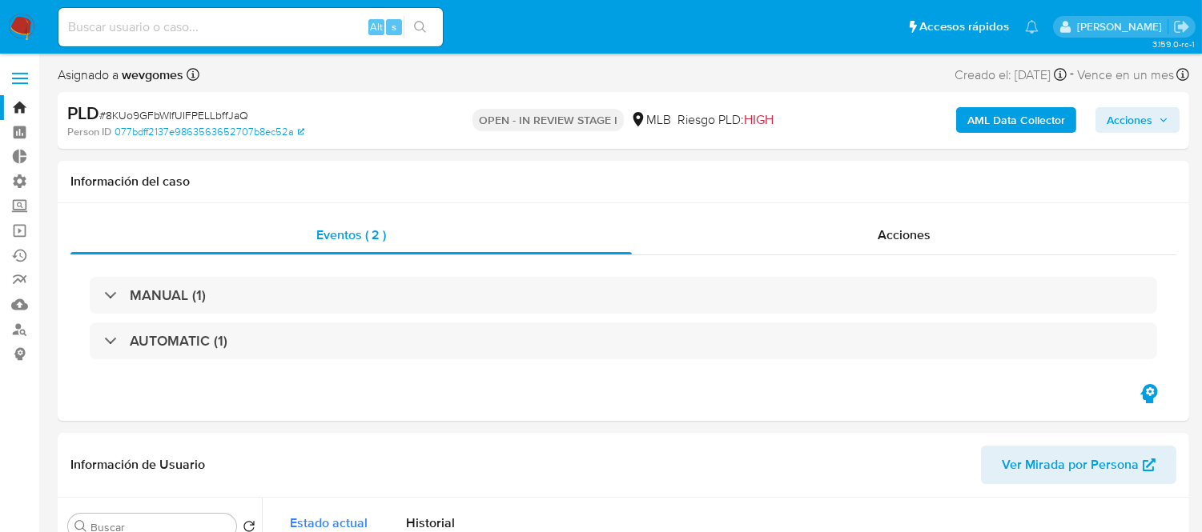
select select "10"
click at [879, 227] on span "Acciones" at bounding box center [903, 235] width 53 height 18
